Goal: Task Accomplishment & Management: Manage account settings

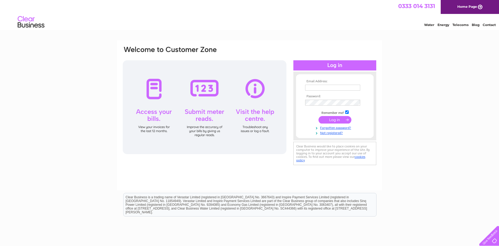
type input "busyfingerswools@fsmail.net"
click at [335, 117] on input "submit" at bounding box center [335, 119] width 33 height 7
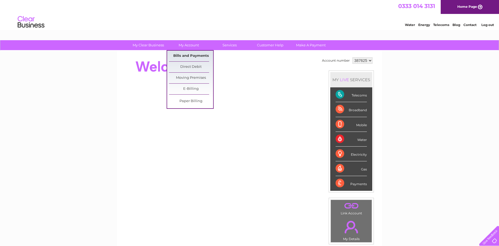
click at [190, 54] on link "Bills and Payments" at bounding box center [191, 56] width 44 height 11
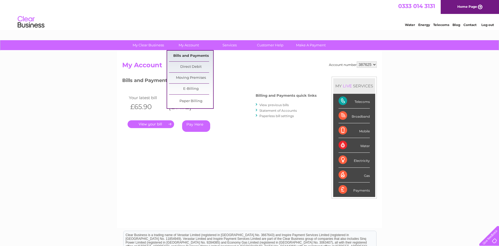
click at [187, 54] on link "Bills and Payments" at bounding box center [191, 56] width 44 height 11
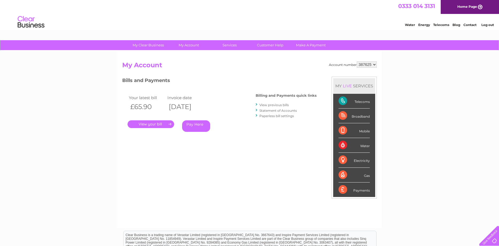
click at [285, 105] on link "View previous bills" at bounding box center [274, 105] width 29 height 4
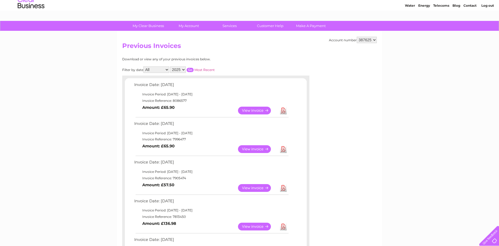
scroll to position [54, 0]
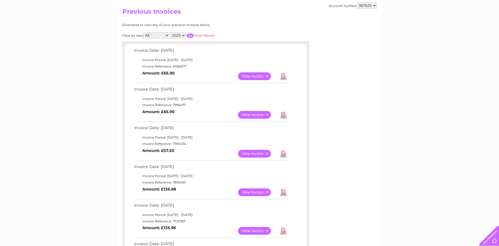
click at [258, 152] on link "View" at bounding box center [257, 154] width 39 height 8
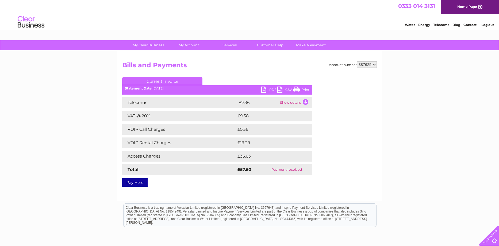
click at [267, 92] on link "PDF" at bounding box center [269, 90] width 16 height 8
